Goal: Information Seeking & Learning: Learn about a topic

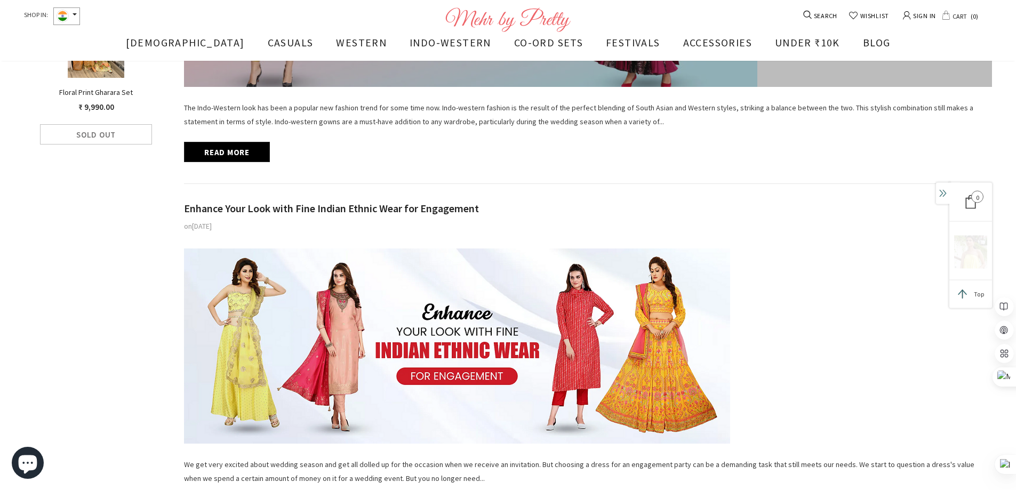
scroll to position [641, 0]
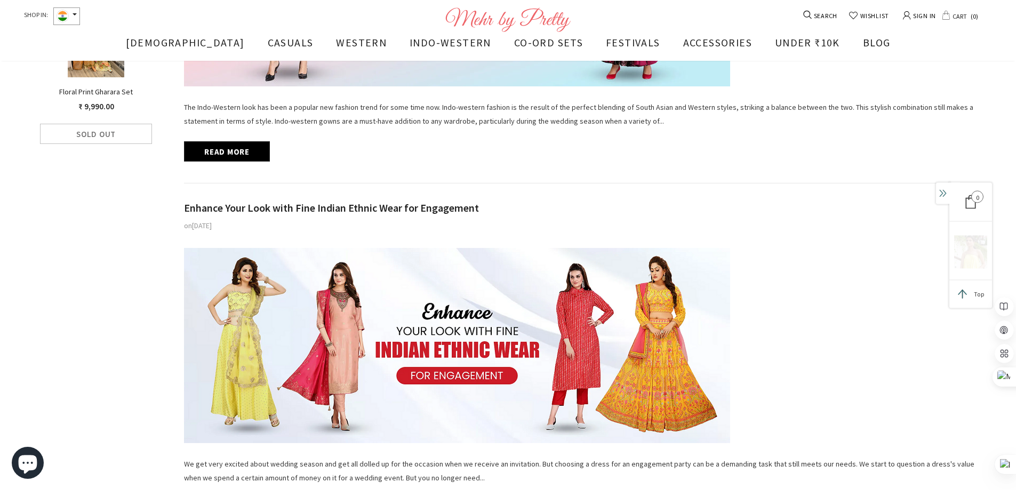
click at [416, 206] on span "Enhance Your Look with Fine Indian Ethnic Wear for Engagement" at bounding box center [331, 207] width 295 height 13
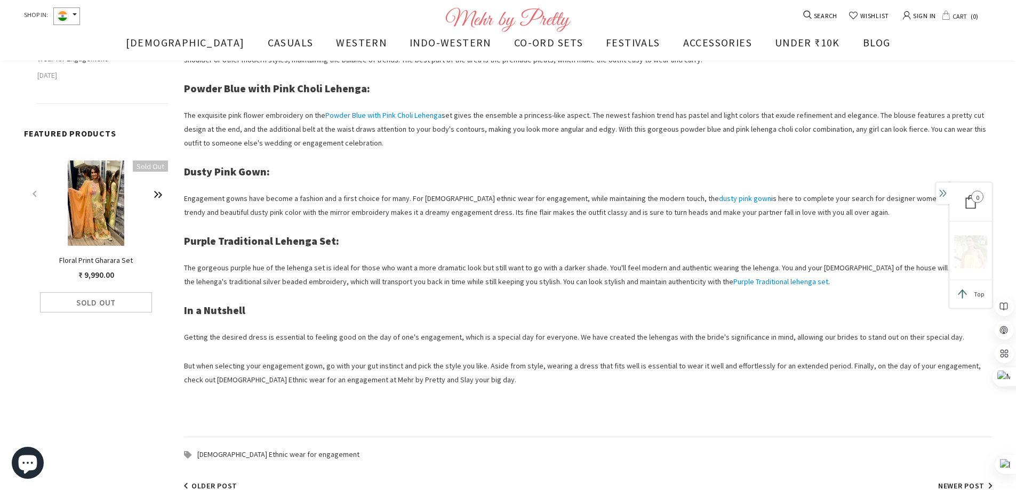
scroll to position [481, 0]
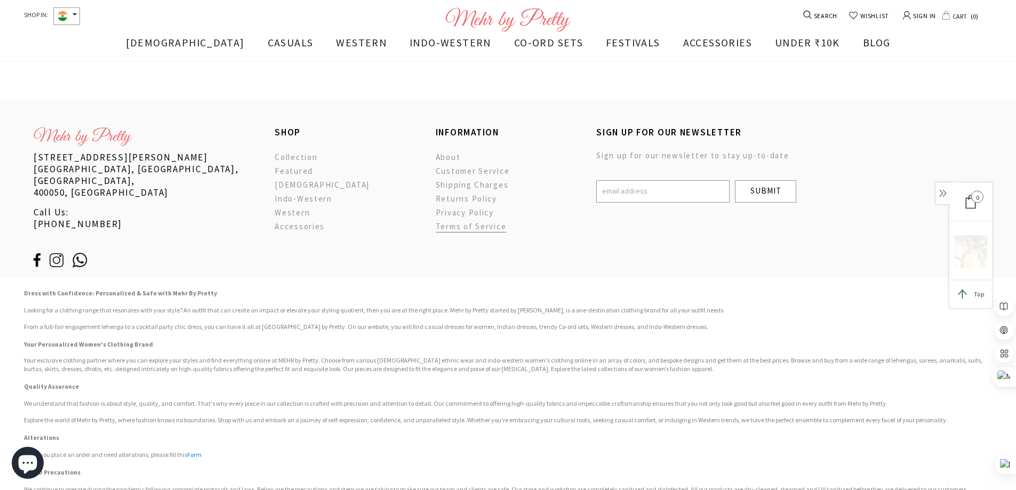
scroll to position [1217, 0]
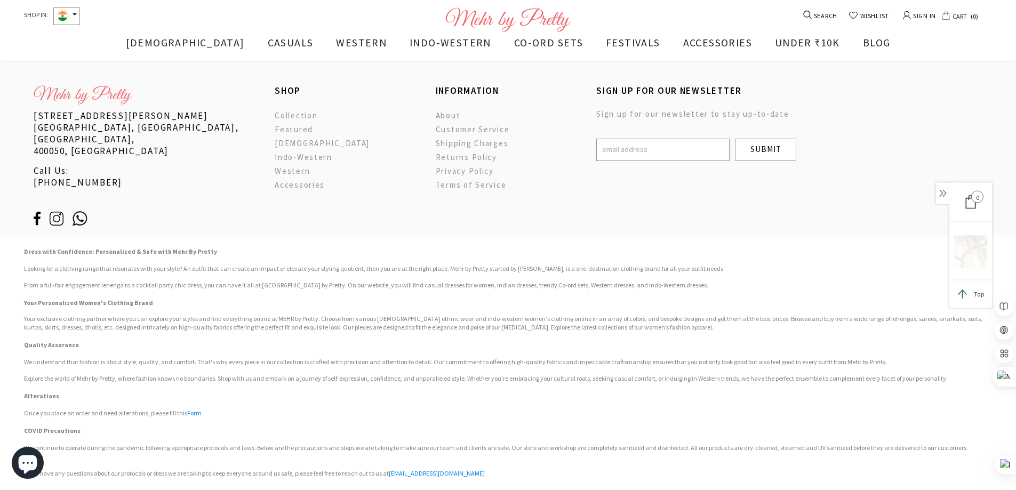
click at [59, 212] on img at bounding box center [61, 219] width 23 height 14
